Goal: Communication & Community: Answer question/provide support

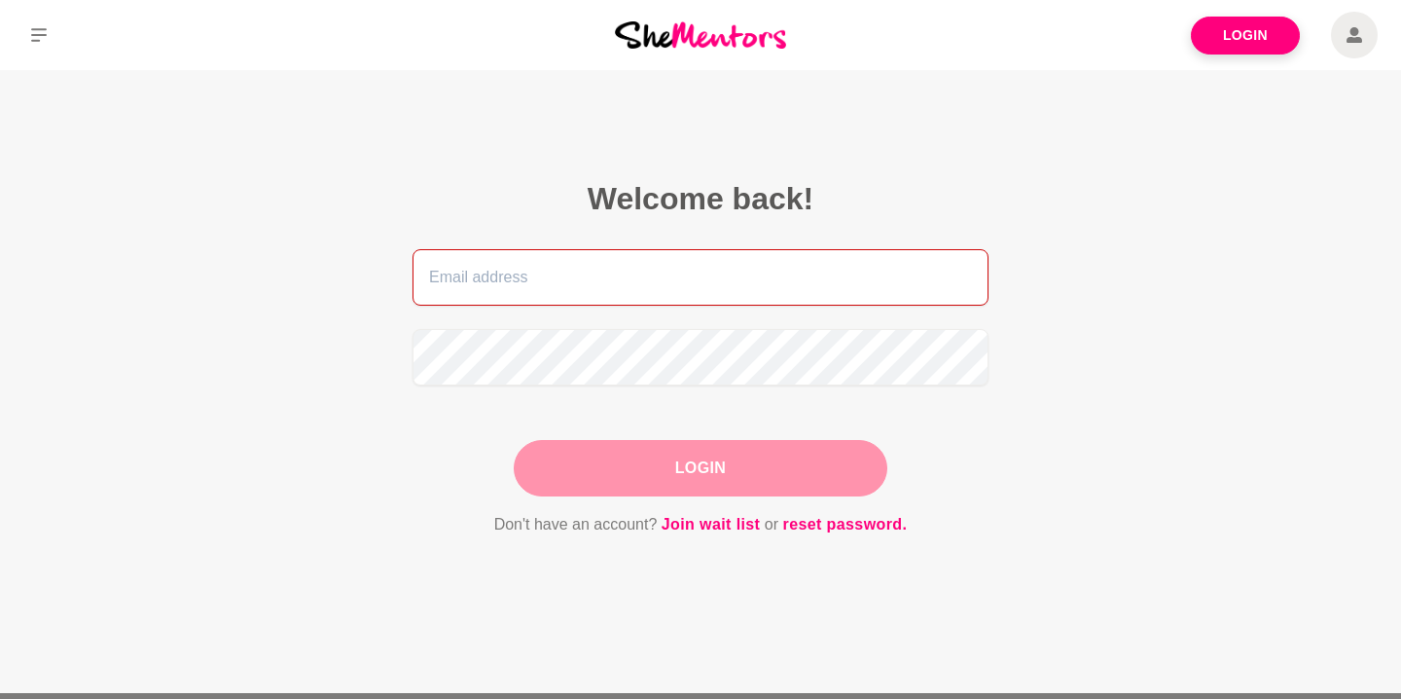
type input "[PERSON_NAME][EMAIL_ADDRESS][DOMAIN_NAME]"
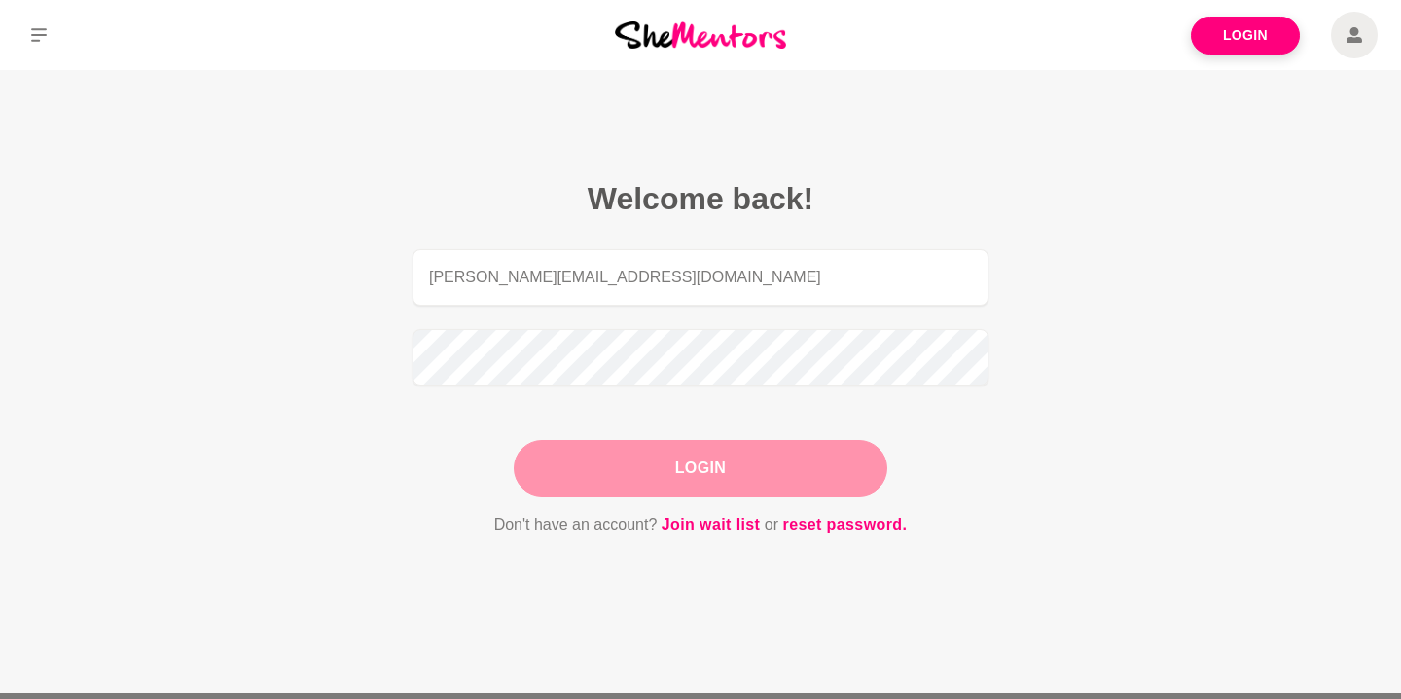
click at [660, 474] on div "Login" at bounding box center [701, 468] width 374 height 56
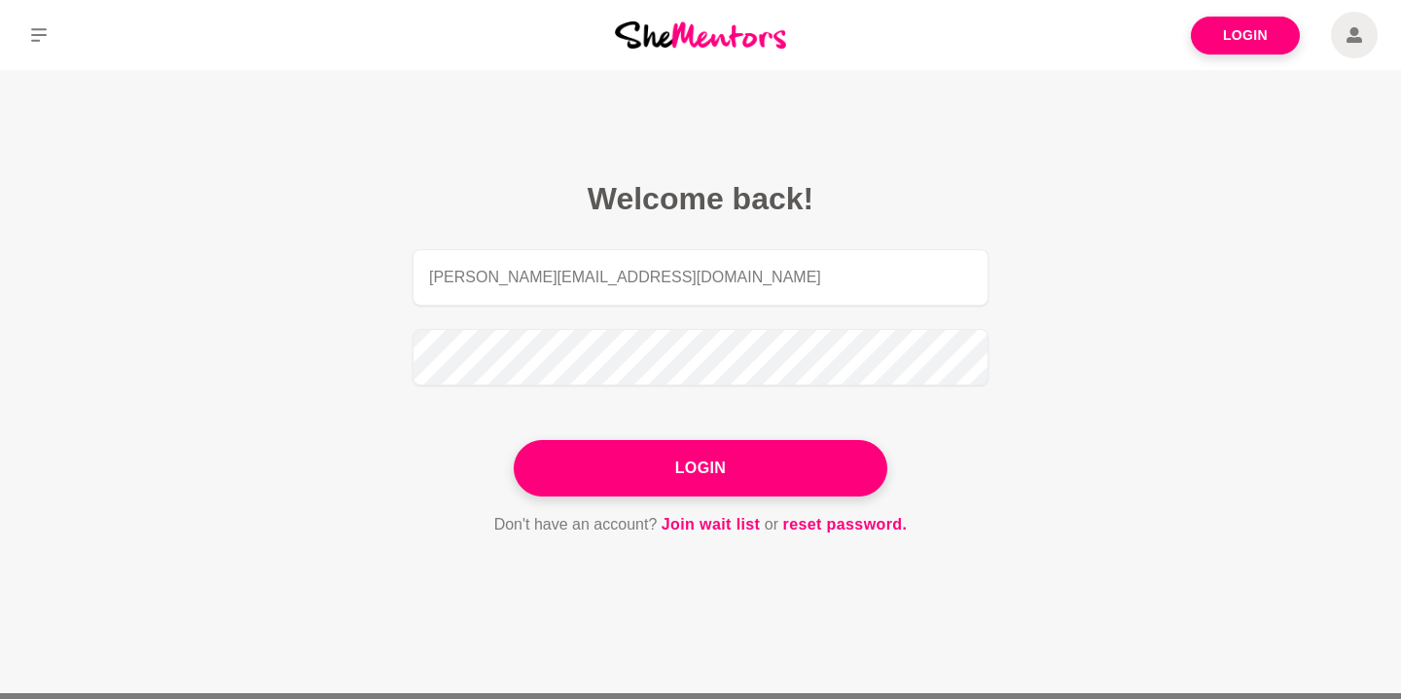
click at [660, 474] on button "Login" at bounding box center [701, 468] width 374 height 56
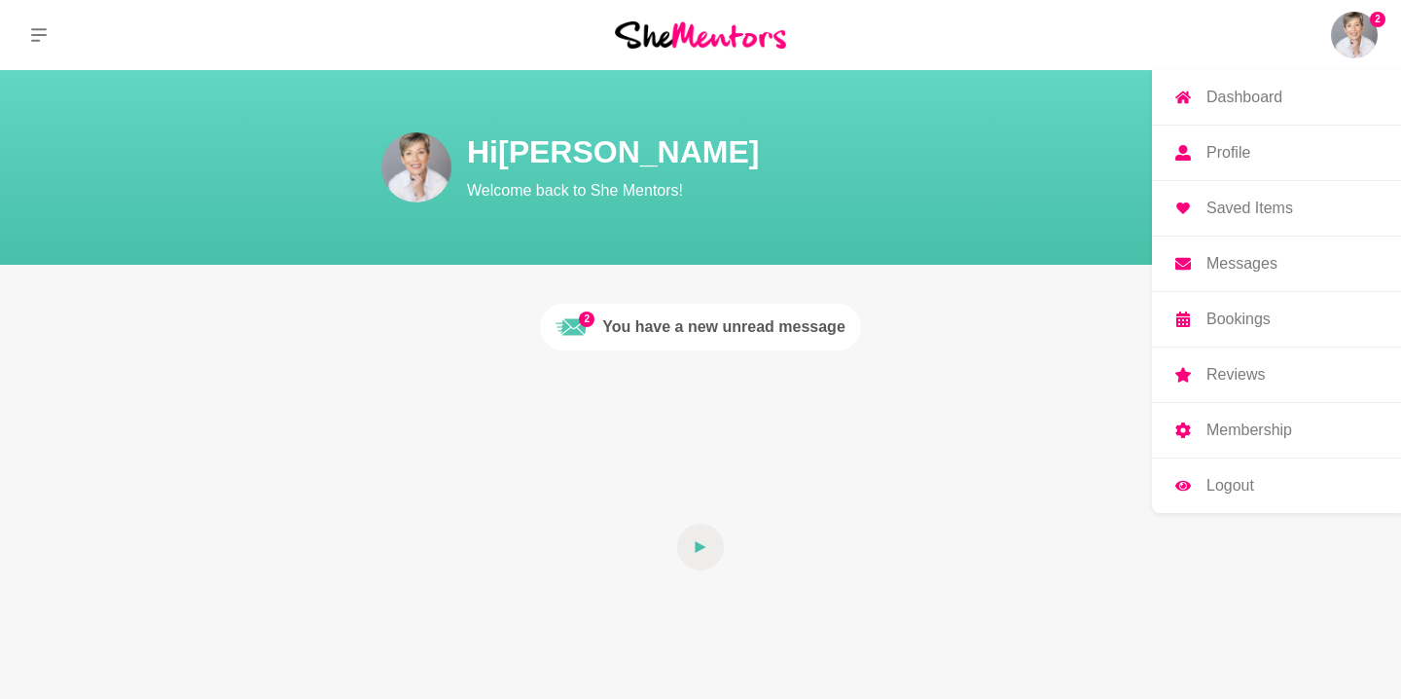
click at [1227, 263] on p "Messages" at bounding box center [1241, 264] width 71 height 16
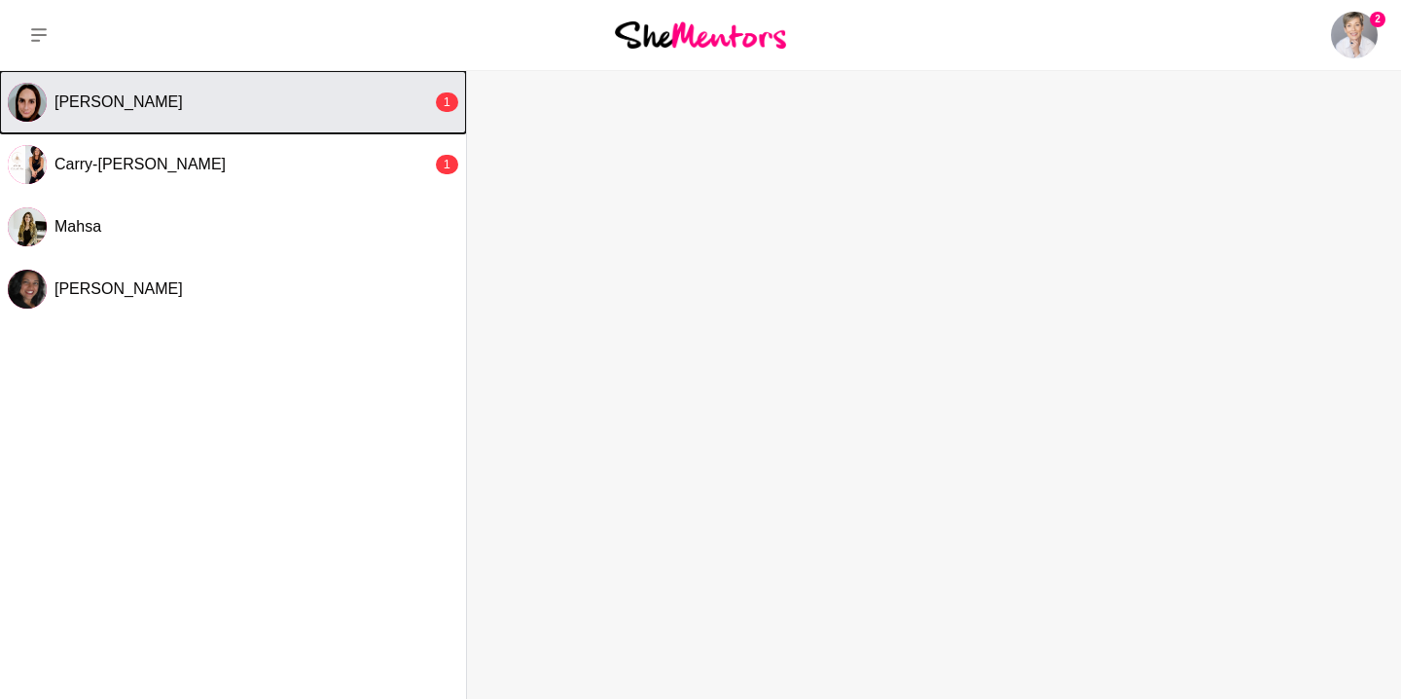
click at [311, 106] on div "[PERSON_NAME]" at bounding box center [243, 101] width 378 height 19
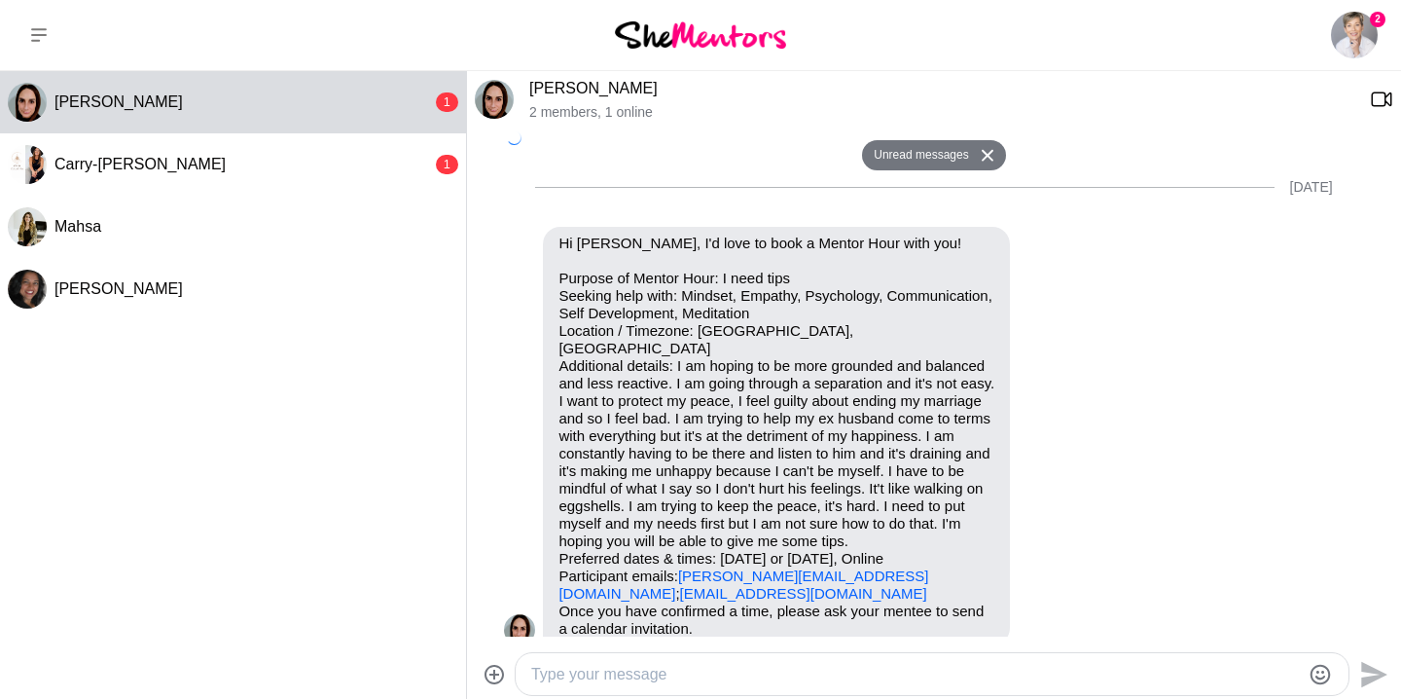
scroll to position [1953, 0]
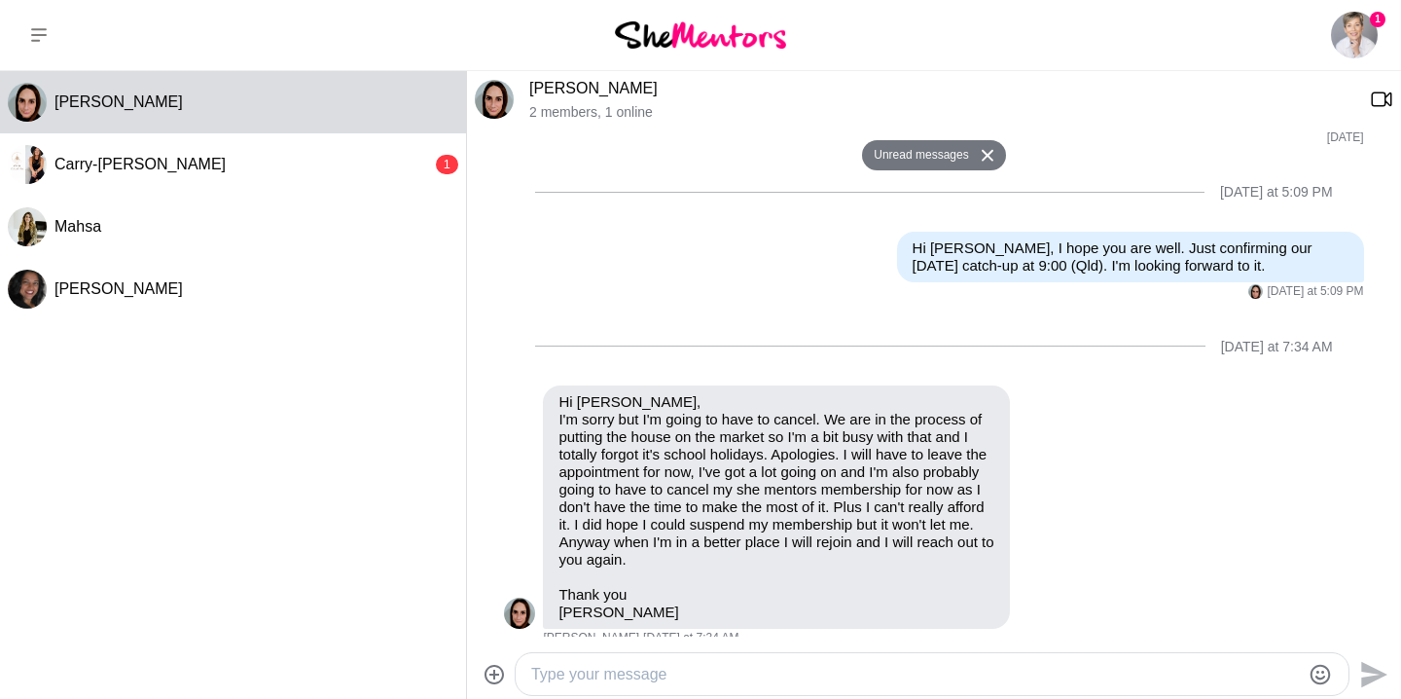
click at [861, 672] on textarea "Type your message" at bounding box center [915, 674] width 769 height 23
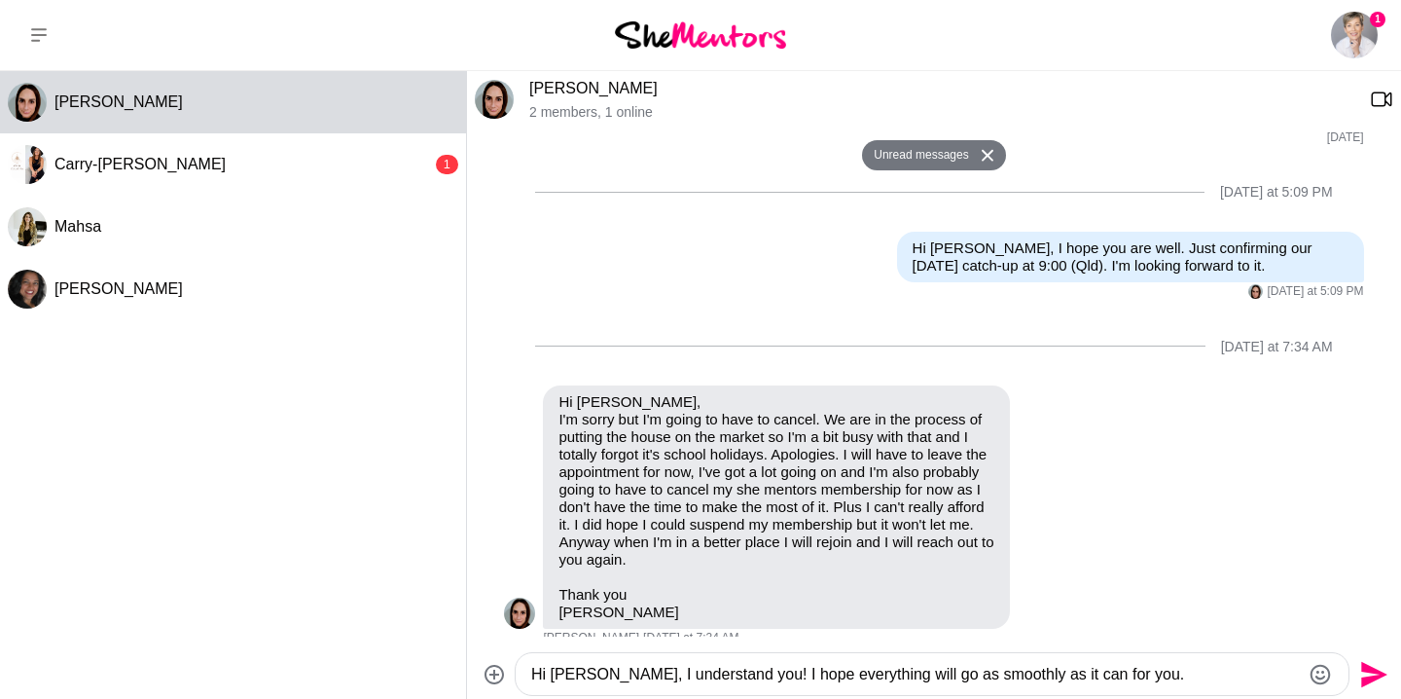
click at [1124, 674] on textarea "Hi [PERSON_NAME], I understand you! I hope everything will go as smoothly as it…" at bounding box center [915, 674] width 769 height 23
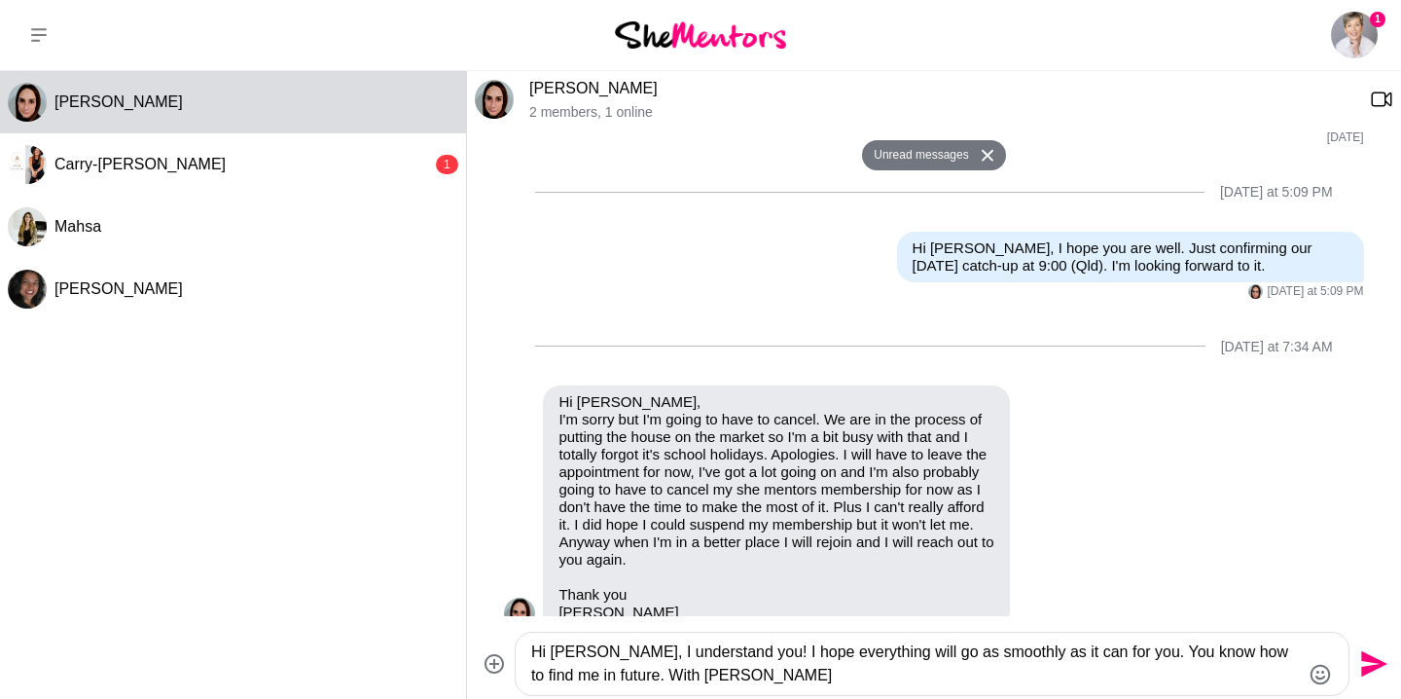
type textarea "Hi [PERSON_NAME], I understand you! I hope everything will go as smoothly as it…"
click at [1365, 662] on icon "Send" at bounding box center [1371, 663] width 31 height 31
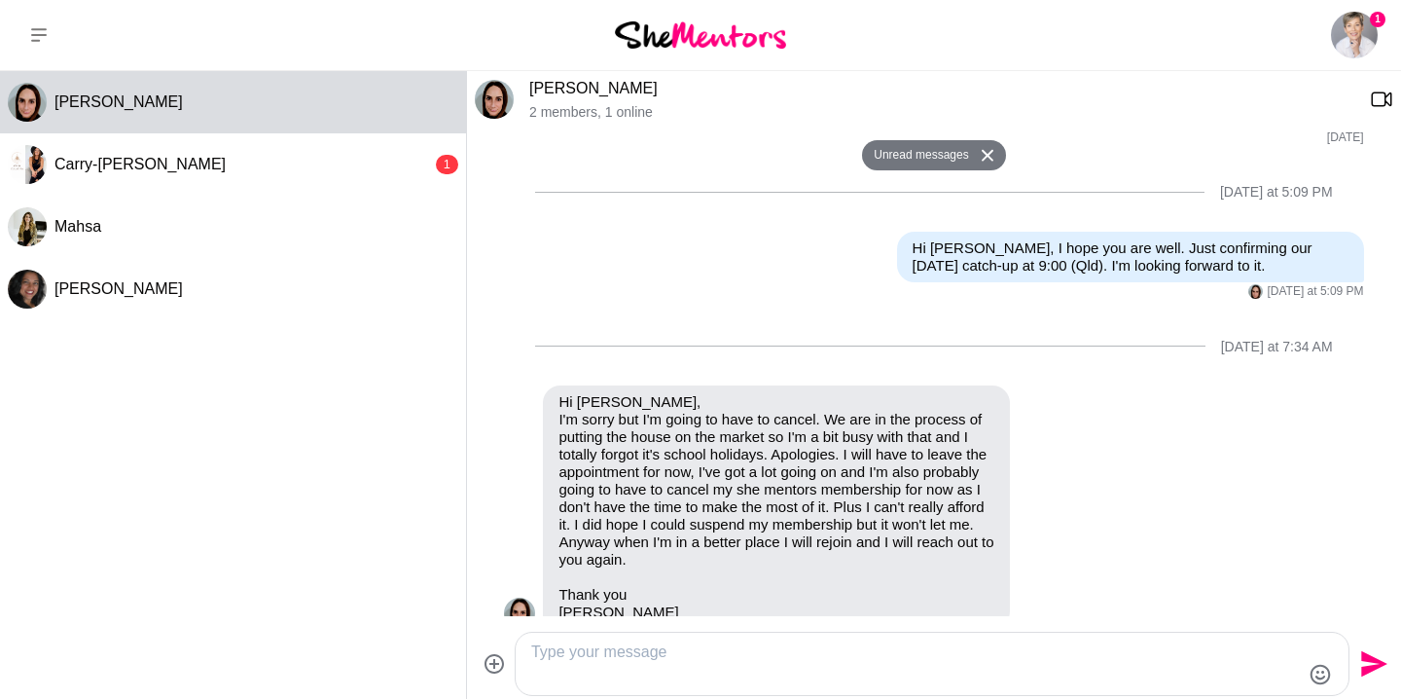
scroll to position [2045, 0]
